Goal: Transaction & Acquisition: Purchase product/service

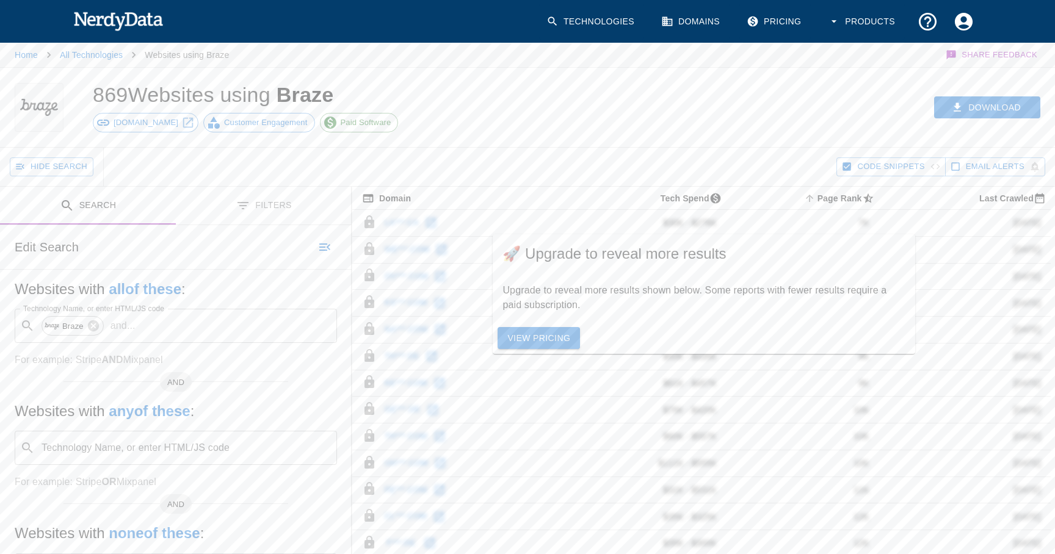
scroll to position [9, 0]
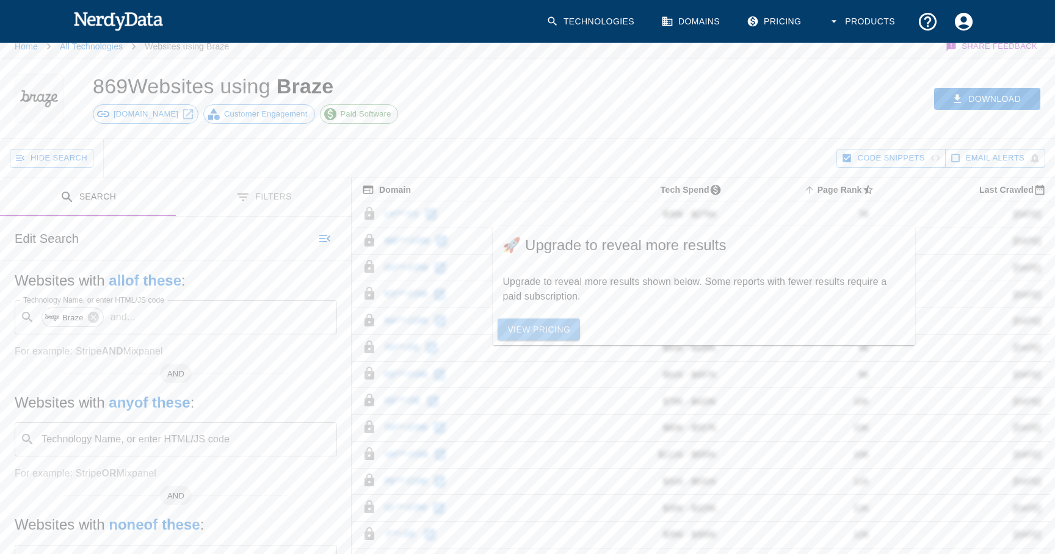
click at [552, 334] on link "View Pricing" at bounding box center [539, 330] width 82 height 23
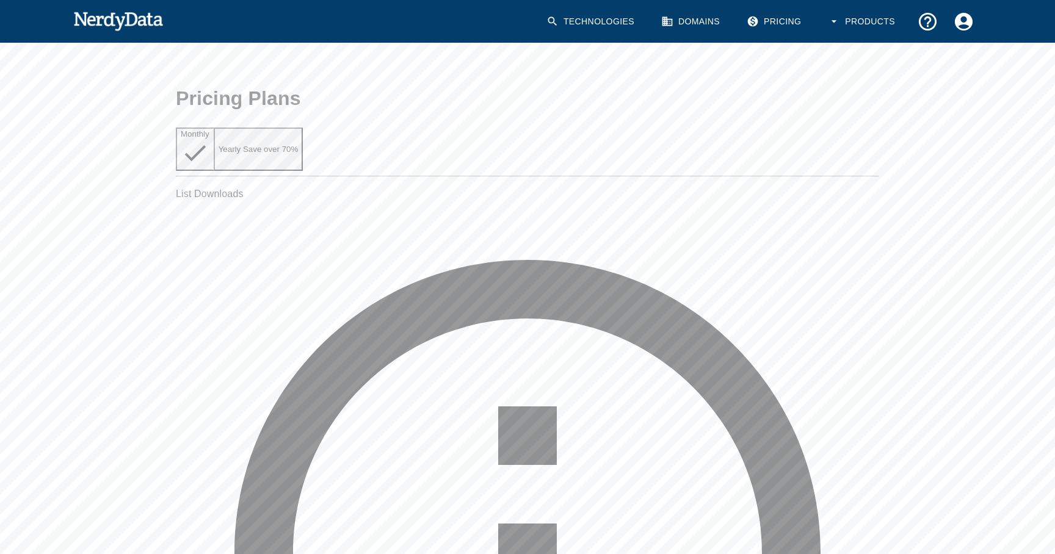
scroll to position [39, 0]
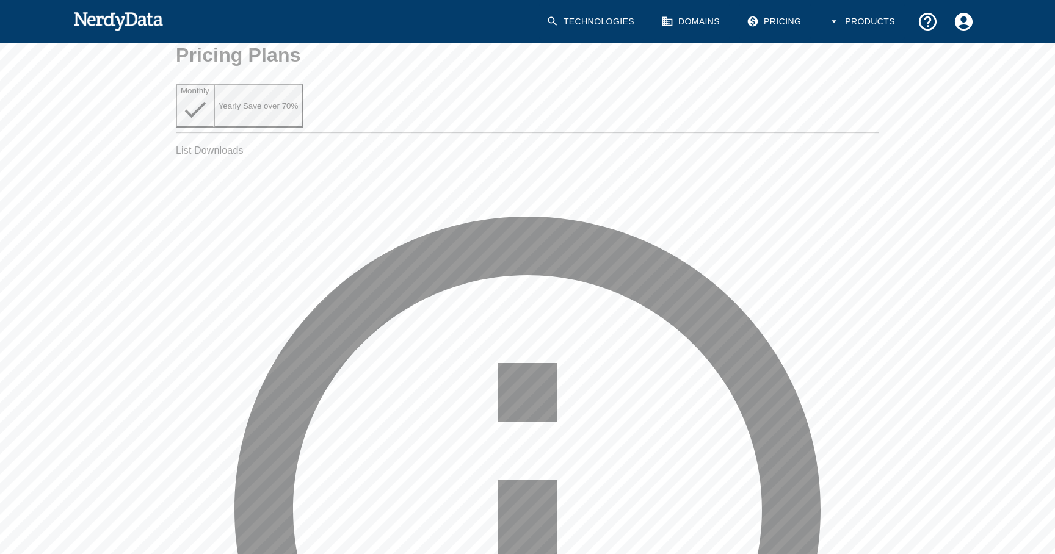
scroll to position [81, 0]
click at [849, 19] on button "Products" at bounding box center [863, 22] width 84 height 36
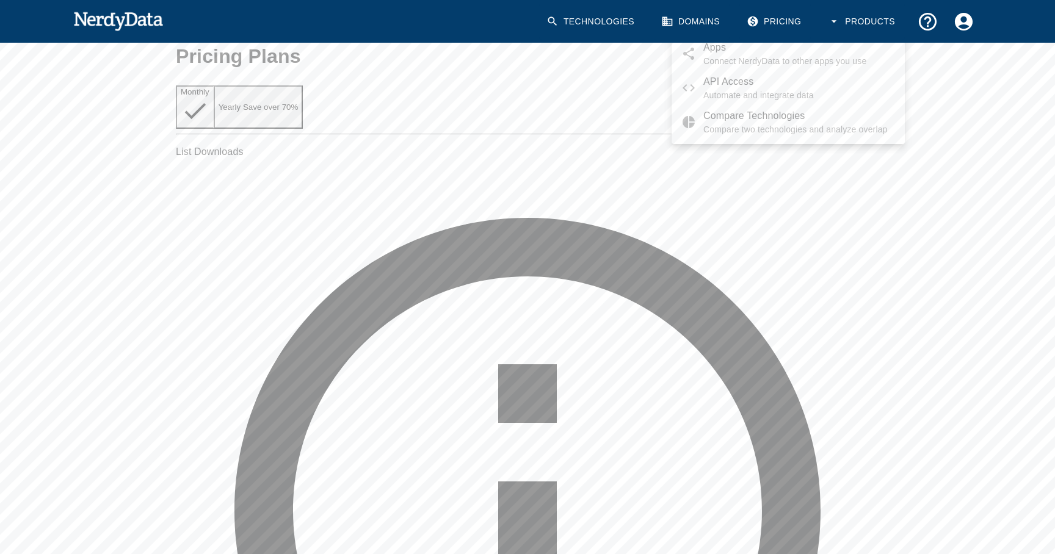
click at [956, 35] on div at bounding box center [527, 277] width 1055 height 554
click at [964, 25] on icon "Account Settings" at bounding box center [963, 21] width 21 height 21
click at [964, 25] on div at bounding box center [527, 277] width 1055 height 554
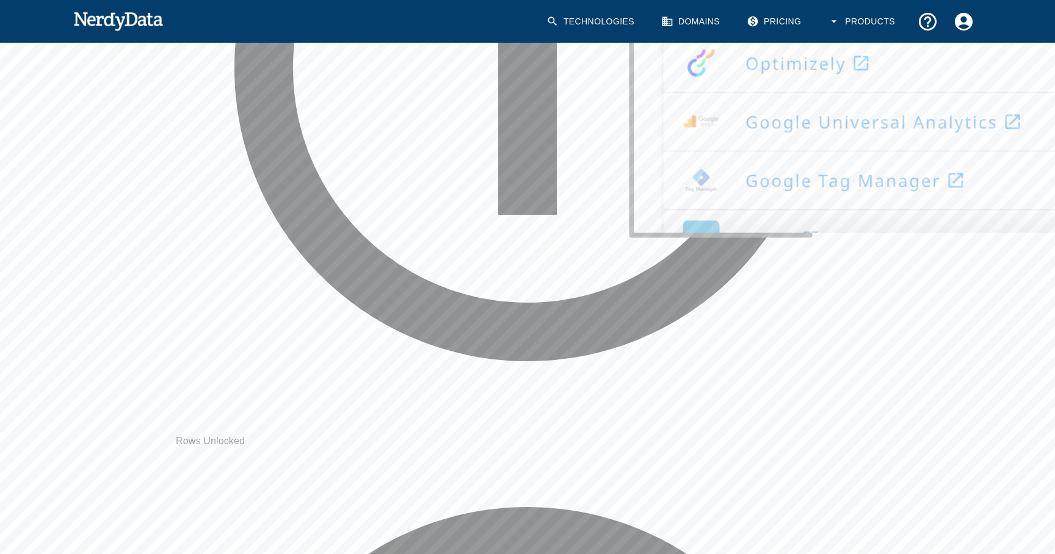
scroll to position [75, 0]
